Goal: Find specific page/section: Find specific page/section

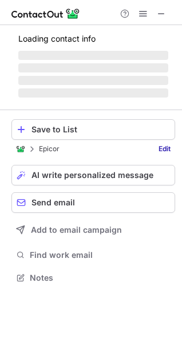
scroll to position [267, 182]
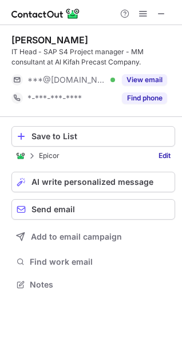
scroll to position [277, 182]
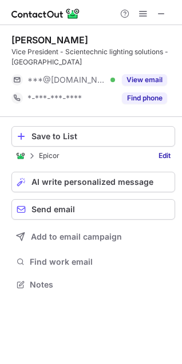
scroll to position [277, 182]
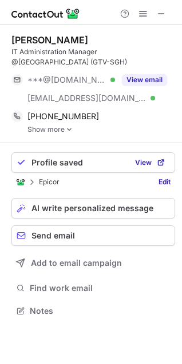
scroll to position [303, 182]
